Goal: Information Seeking & Learning: Learn about a topic

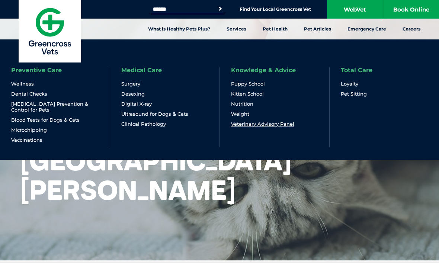
click at [283, 122] on link "Veterinary Advisory Panel" at bounding box center [262, 124] width 63 height 6
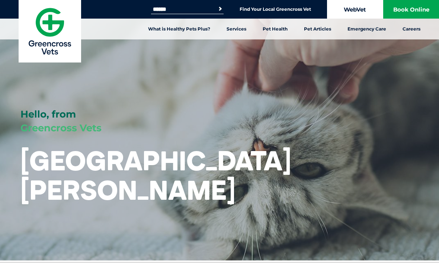
click at [360, 9] on link "WebVet" at bounding box center [355, 9] width 56 height 19
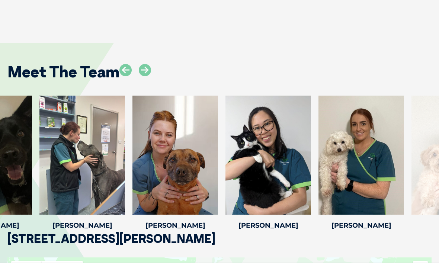
scroll to position [1086, 0]
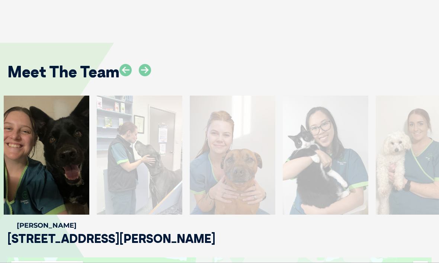
click at [161, 178] on div at bounding box center [140, 155] width 86 height 119
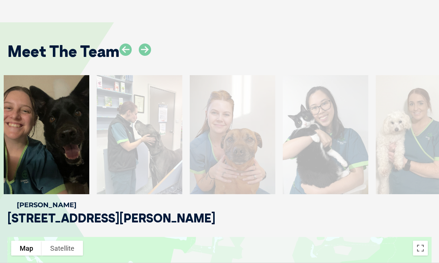
scroll to position [1103, 0]
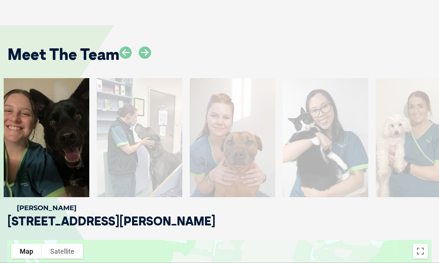
click at [312, 165] on div at bounding box center [326, 137] width 86 height 119
click at [148, 46] on icon at bounding box center [145, 52] width 12 height 12
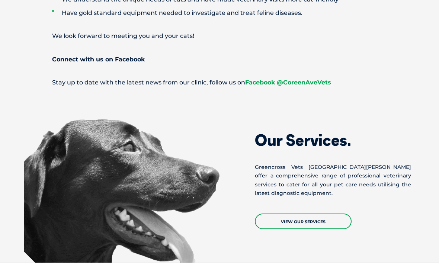
scroll to position [558, 0]
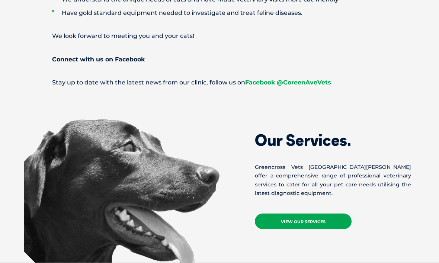
click at [305, 213] on link "View Our Services" at bounding box center [303, 221] width 97 height 16
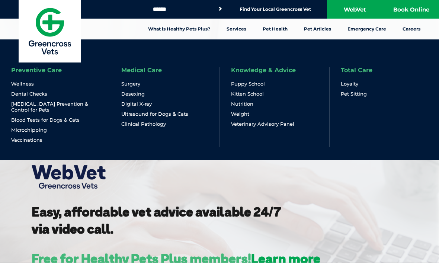
click at [103, 82] on li "Preventive Care Wellness Dental Checks [MEDICAL_DATA] Prevention & Control for …" at bounding box center [55, 107] width 110 height 80
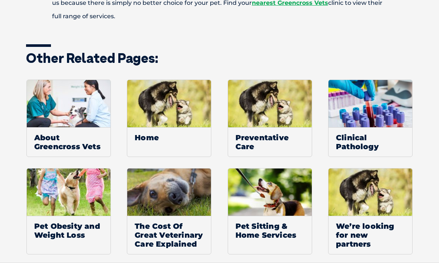
scroll to position [514, 0]
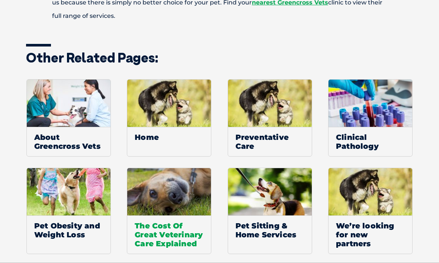
click at [177, 244] on span "The Cost Of Great Veterinary Care Explained" at bounding box center [169, 234] width 84 height 38
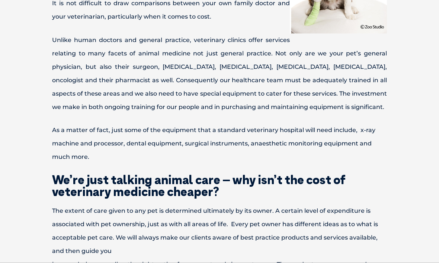
scroll to position [333, 0]
